Goal: Entertainment & Leisure: Consume media (video, audio)

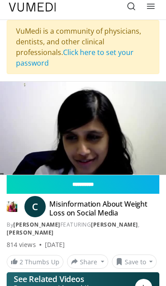
scroll to position [5, 0]
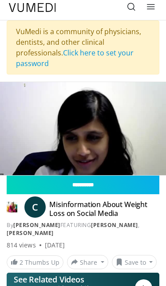
click at [87, 154] on div "10 seconds Tap to unmute" at bounding box center [83, 128] width 166 height 93
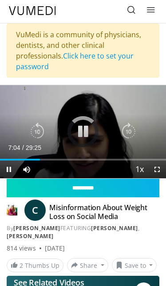
scroll to position [0, 0]
